Goal: Transaction & Acquisition: Purchase product/service

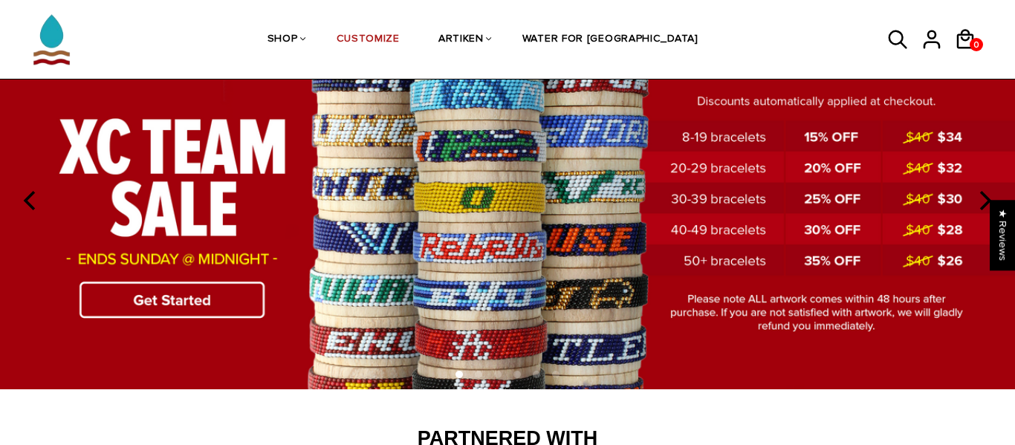
scroll to position [112, 0]
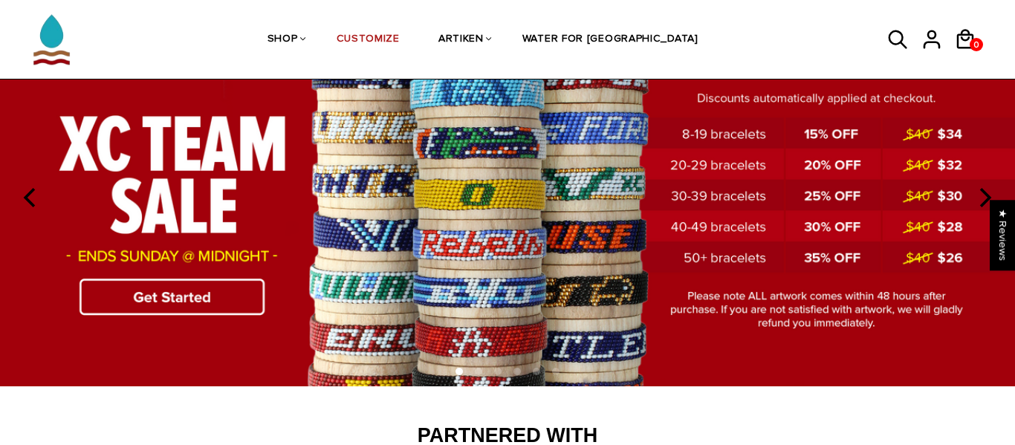
click at [219, 293] on img at bounding box center [507, 197] width 1015 height 377
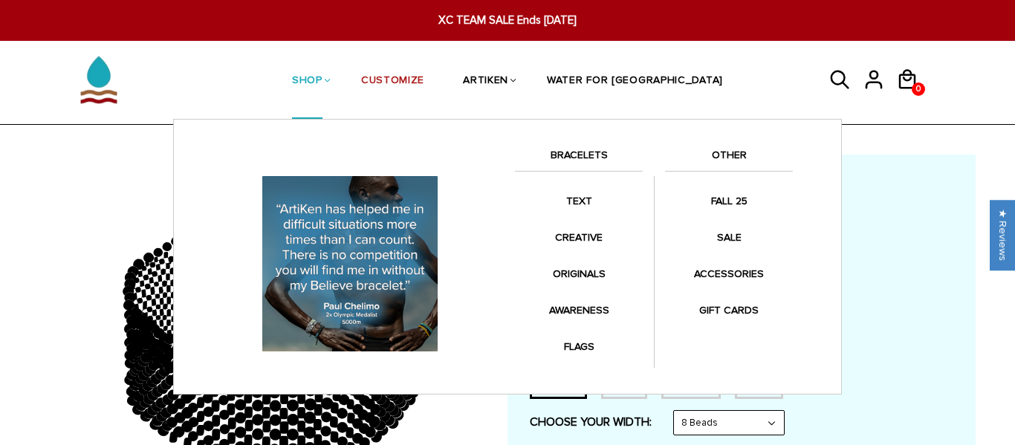
click at [592, 156] on link "BRACELETS" at bounding box center [579, 158] width 128 height 25
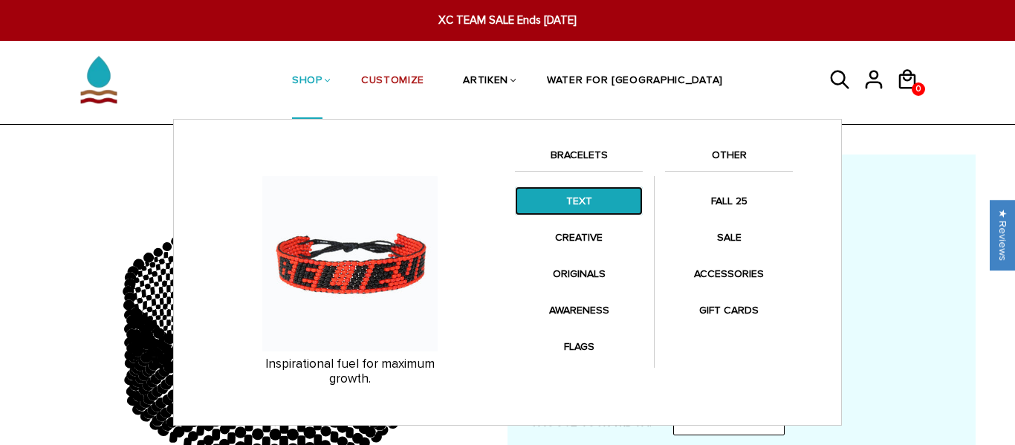
click at [596, 204] on link "TEXT" at bounding box center [579, 201] width 128 height 29
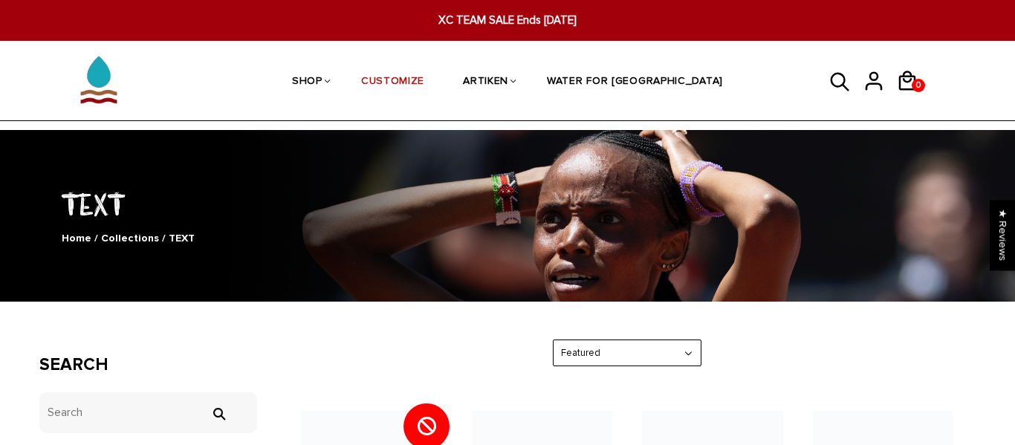
click at [828, 88] on div "0 0 View cart Check out" at bounding box center [879, 81] width 149 height 79
click at [835, 85] on icon at bounding box center [840, 83] width 22 height 36
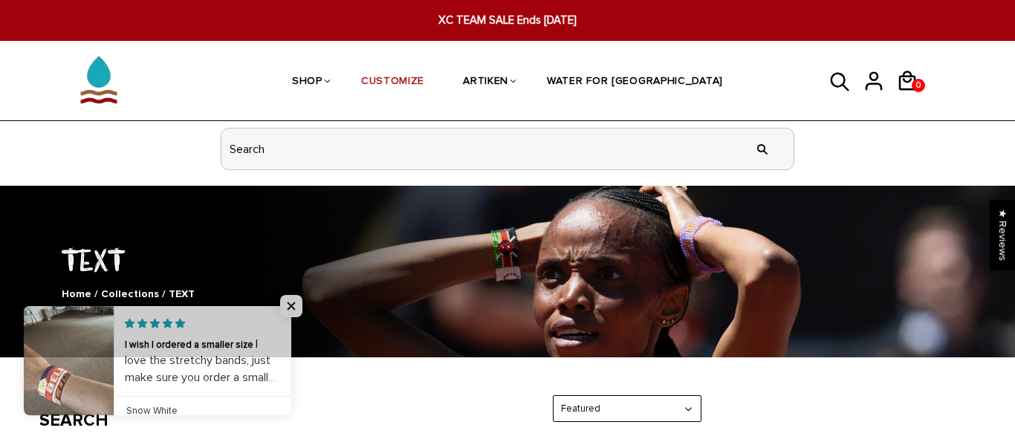
click at [627, 149] on input "header search" at bounding box center [507, 149] width 572 height 41
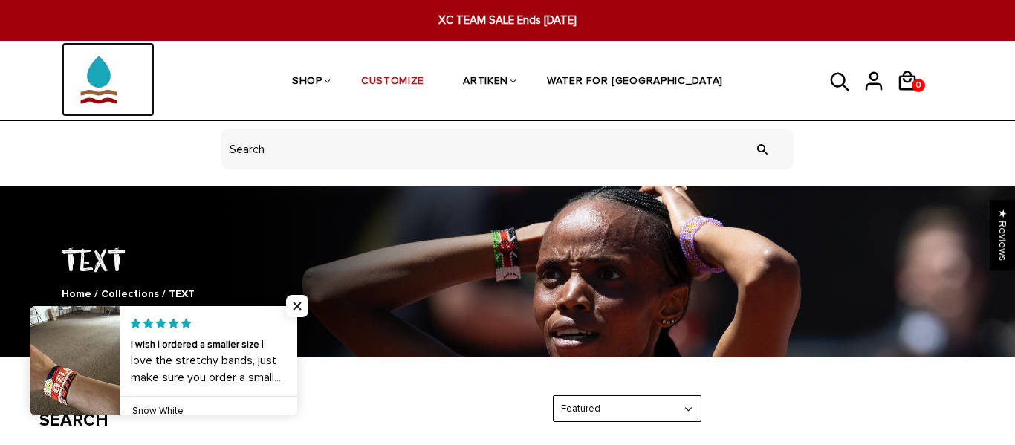
click at [114, 80] on img at bounding box center [99, 79] width 74 height 74
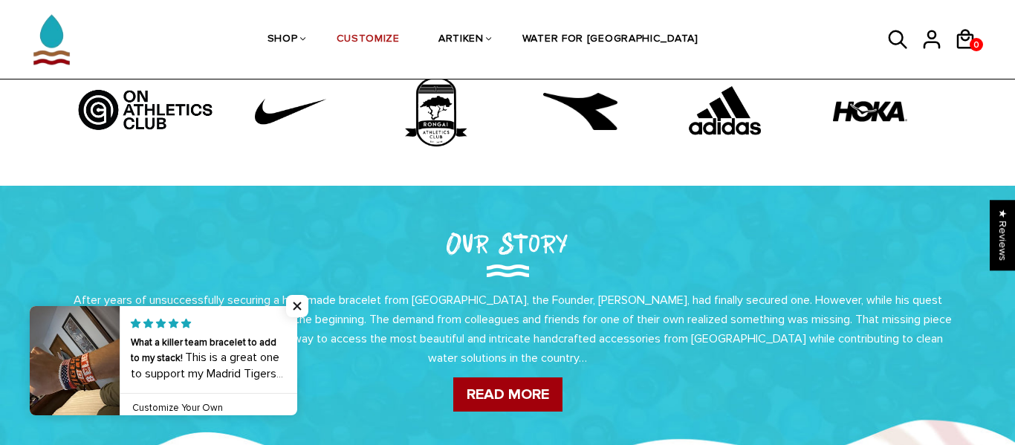
scroll to position [516, 0]
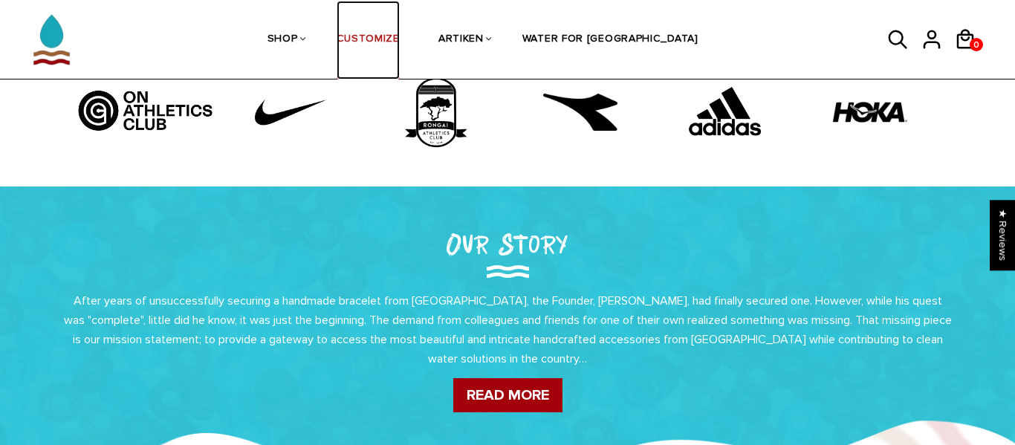
click at [400, 33] on link "CUSTOMIZE" at bounding box center [368, 40] width 63 height 79
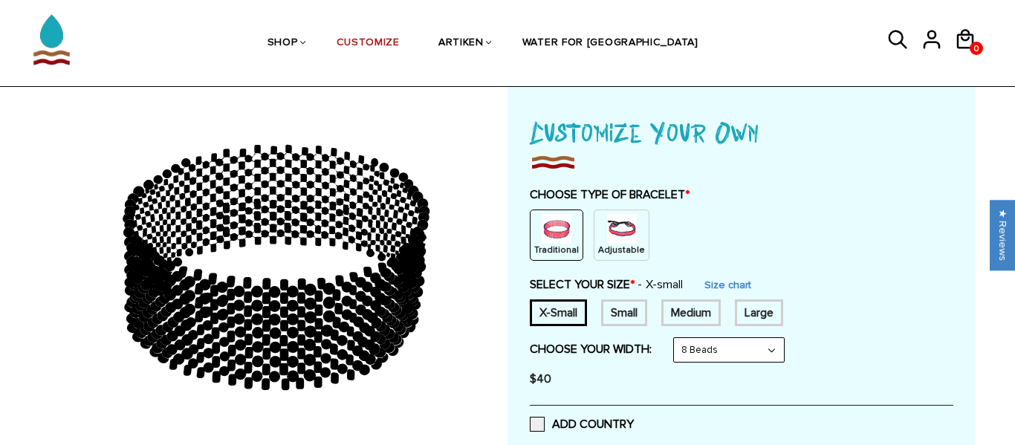
scroll to position [74, 0]
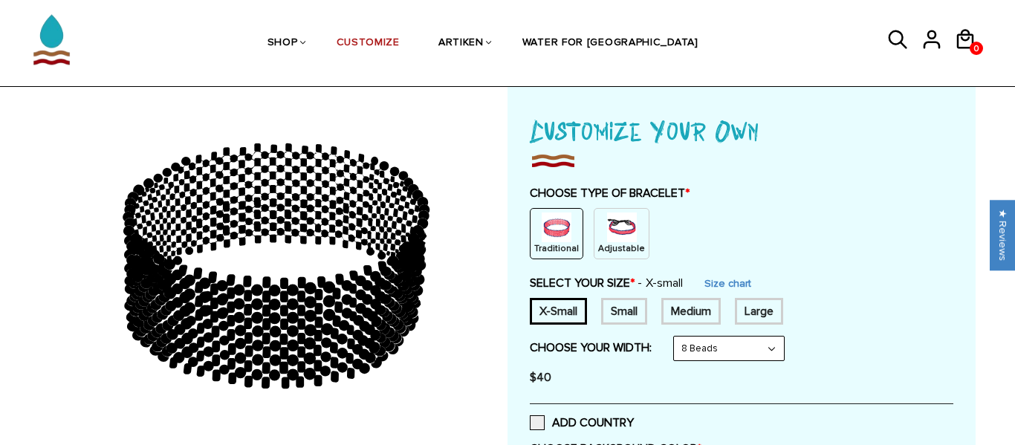
click at [719, 350] on select "8 Beads 6 Beads 10 Beads" at bounding box center [729, 349] width 110 height 24
click at [677, 337] on select "8 Beads 6 Beads 10 Beads" at bounding box center [729, 349] width 110 height 24
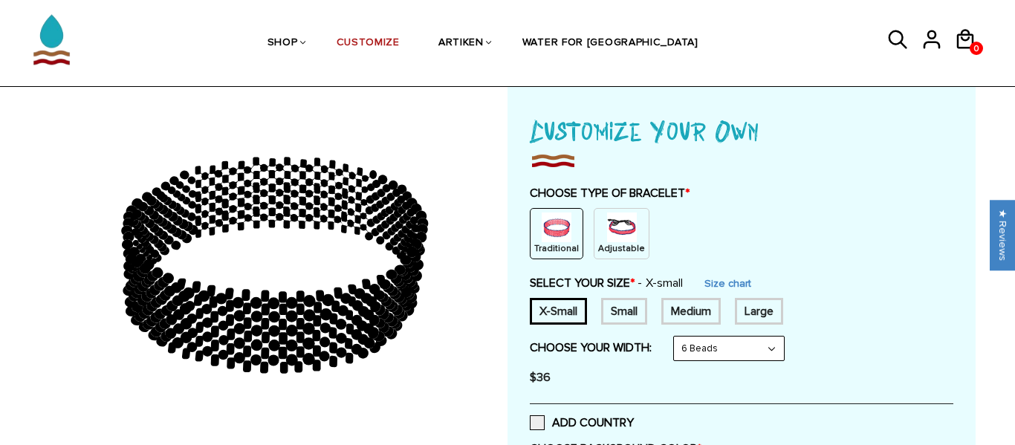
click at [737, 346] on select "8 Beads 6 Beads 10 Beads" at bounding box center [729, 349] width 110 height 24
click at [677, 337] on select "8 Beads 6 Beads 10 Beads" at bounding box center [729, 349] width 110 height 24
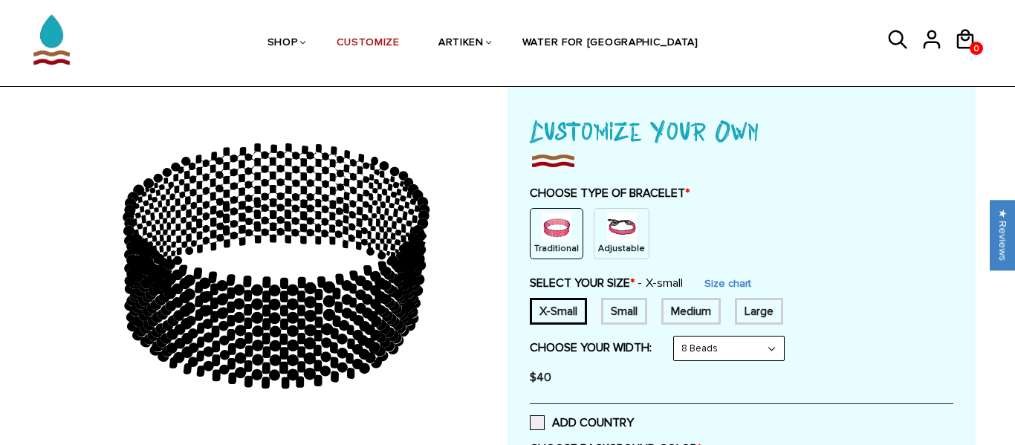
click at [739, 351] on select "8 Beads 6 Beads 10 Beads" at bounding box center [729, 349] width 110 height 24
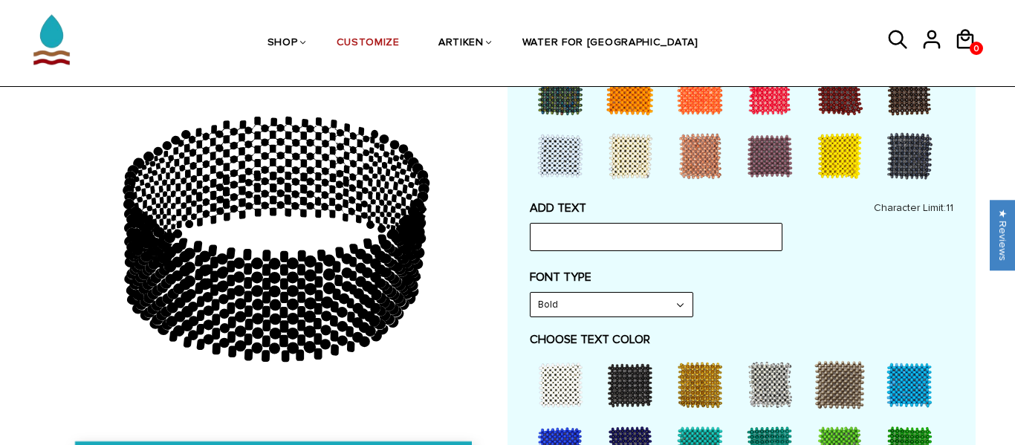
scroll to position [605, 0]
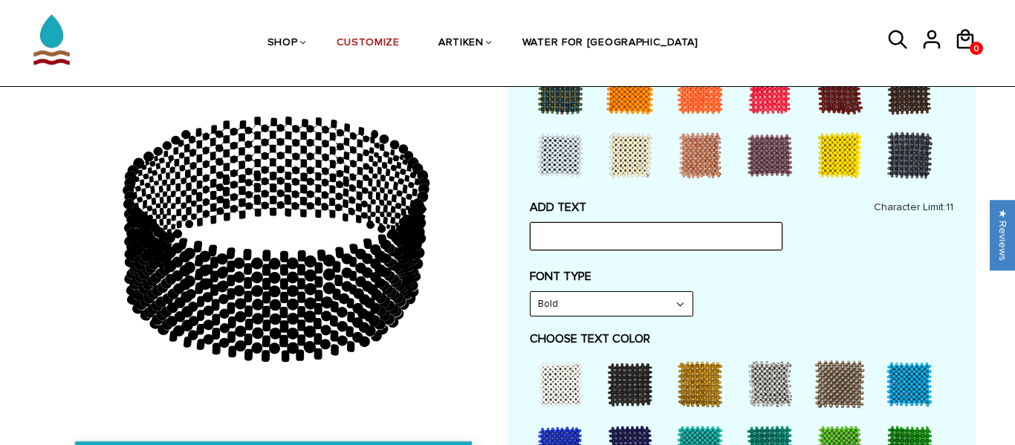
click at [738, 239] on input "text" at bounding box center [656, 236] width 253 height 28
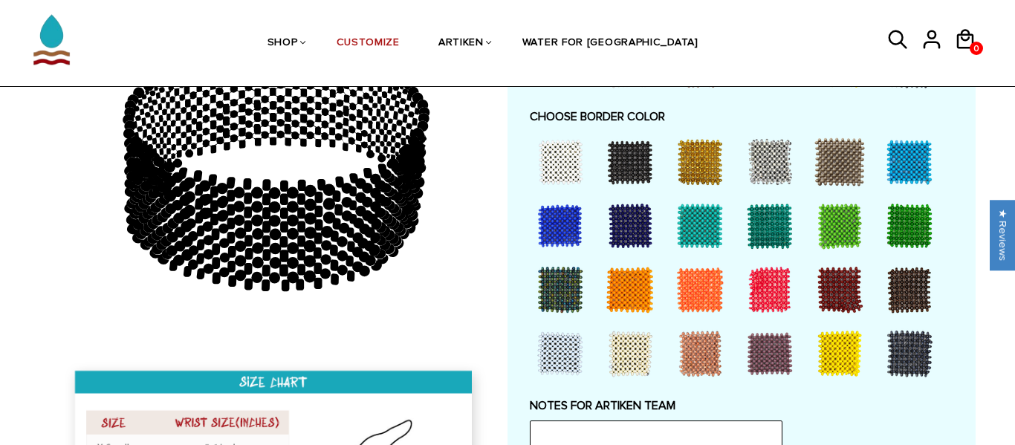
scroll to position [1123, 0]
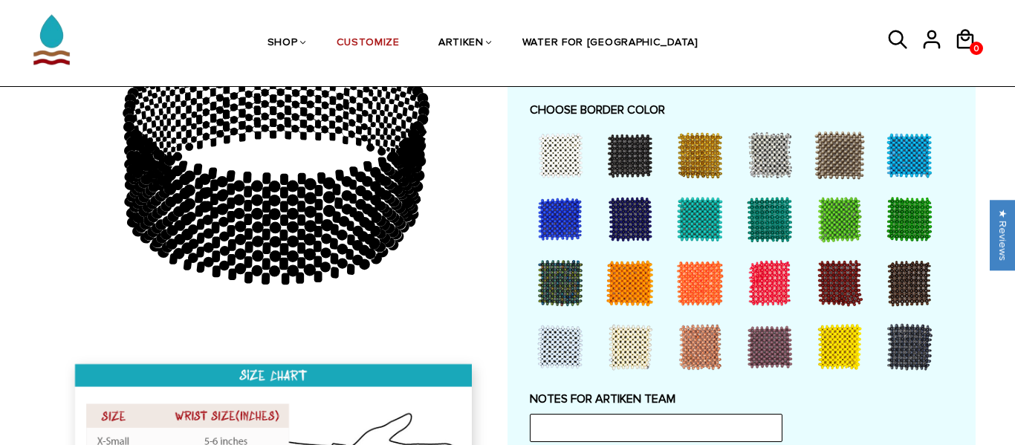
click at [634, 155] on div at bounding box center [629, 155] width 59 height 59
click at [565, 256] on div at bounding box center [560, 282] width 59 height 59
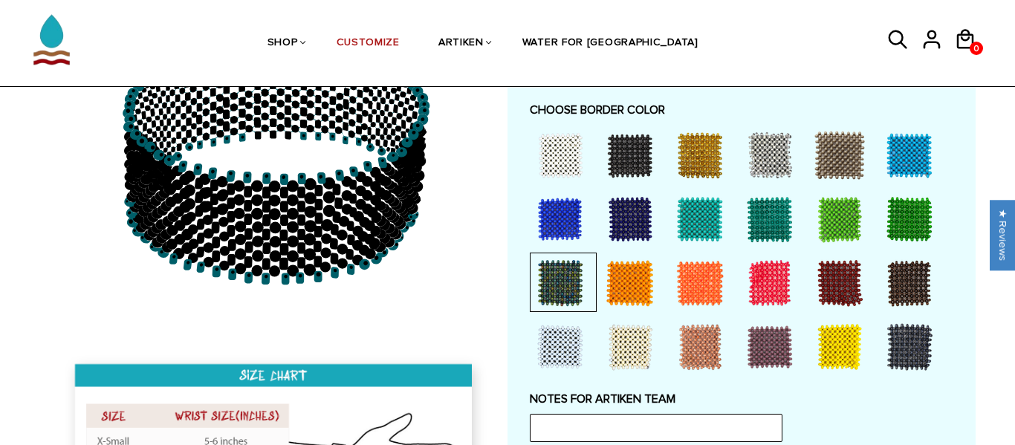
click at [641, 150] on div at bounding box center [629, 155] width 59 height 59
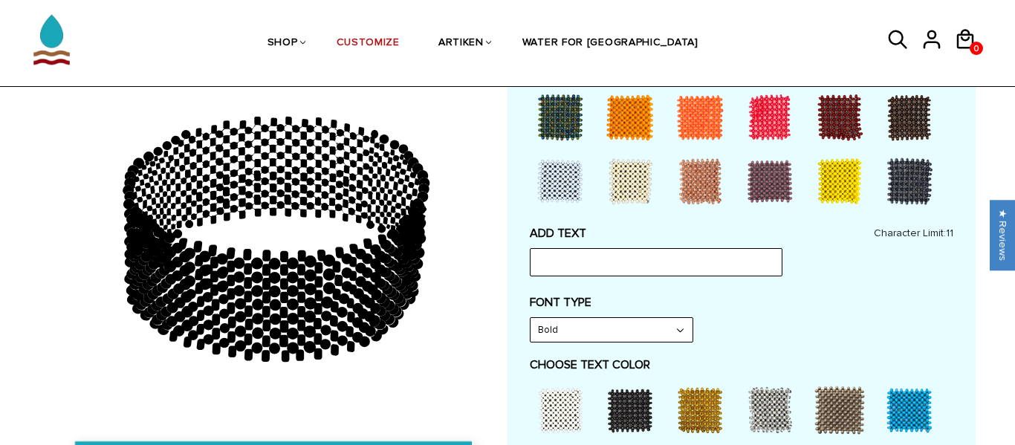
scroll to position [574, 0]
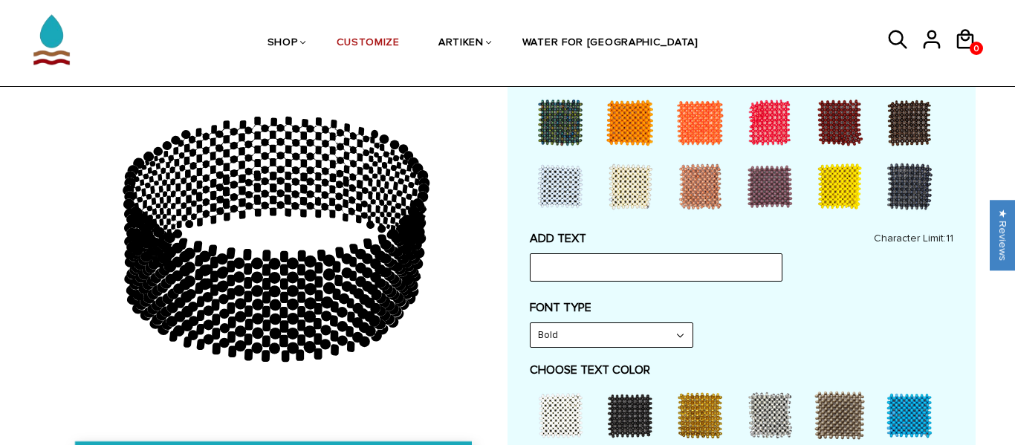
click at [757, 121] on div at bounding box center [769, 122] width 59 height 59
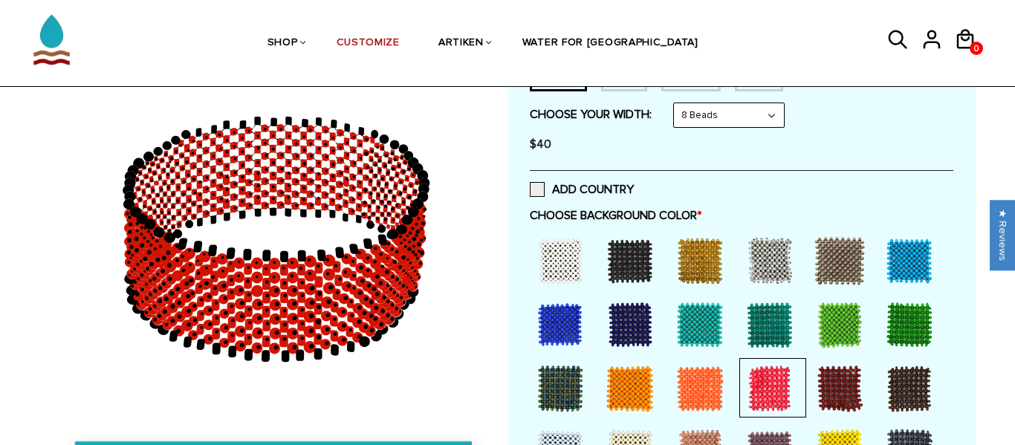
scroll to position [305, 0]
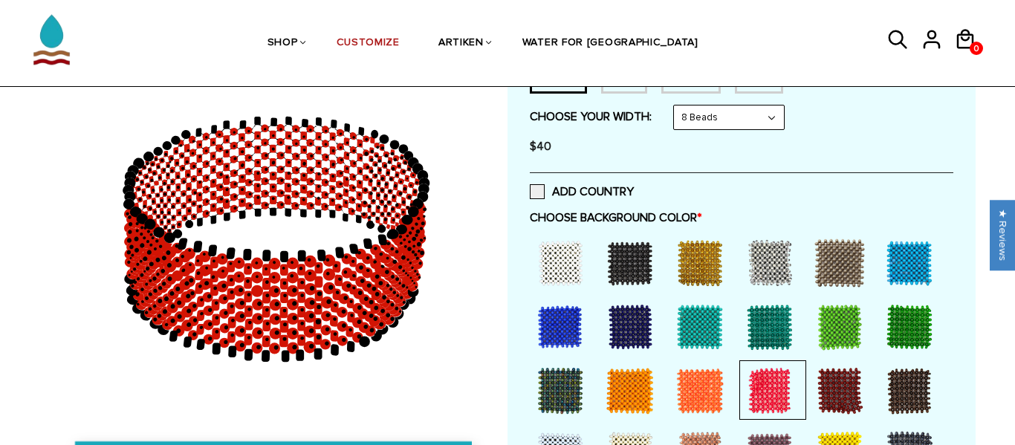
click at [717, 111] on select "8 Beads 6 Beads 10 Beads" at bounding box center [729, 118] width 110 height 24
select select "6-beads"
click at [677, 106] on select "8 Beads 6 Beads 10 Beads" at bounding box center [729, 118] width 110 height 24
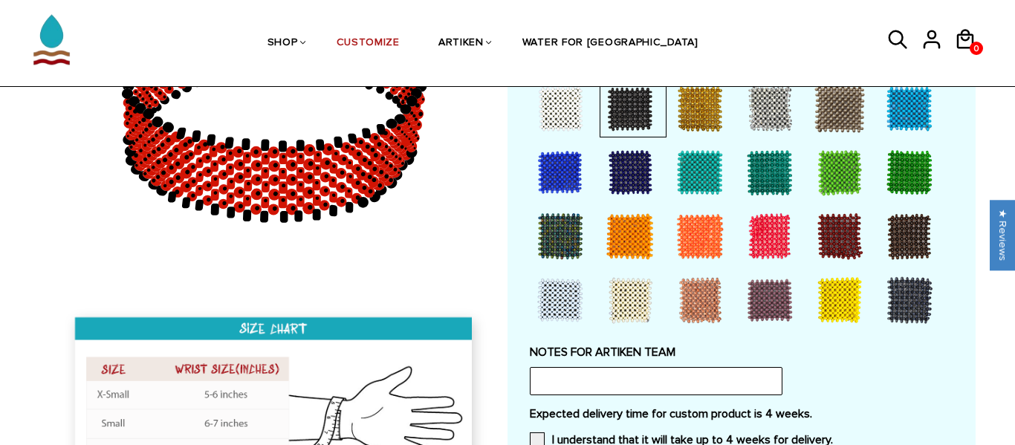
scroll to position [1167, 0]
